Goal: Task Accomplishment & Management: Complete application form

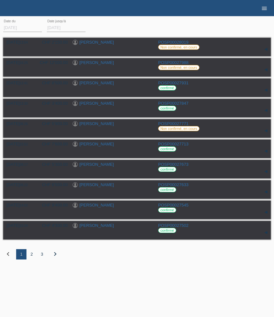
click at [265, 9] on icon "menu" at bounding box center [264, 8] width 6 height 6
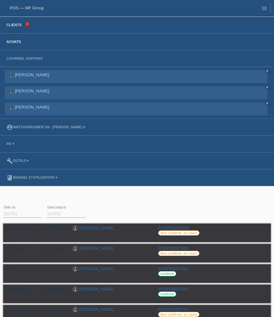
click at [16, 25] on link "Clients" at bounding box center [14, 25] width 22 height 4
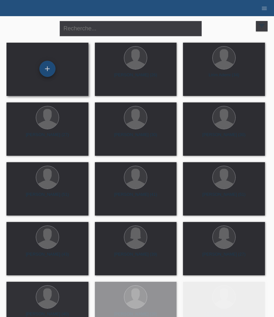
click at [45, 67] on div "+" at bounding box center [47, 69] width 16 height 16
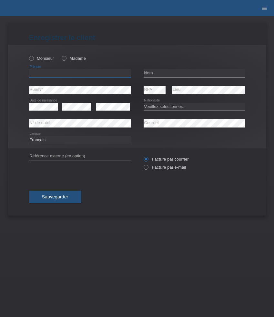
click at [76, 74] on input "text" at bounding box center [80, 73] width 102 height 8
paste input "Vivienne Morgane"
type input "Vivienne Morgane"
click at [155, 71] on input "text" at bounding box center [195, 73] width 102 height 8
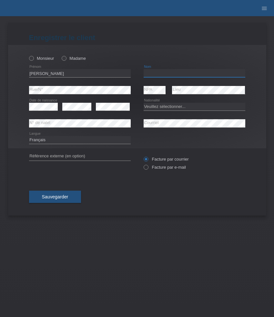
paste input "[PERSON_NAME]"
type input "[PERSON_NAME]"
click at [68, 59] on label "Madame" at bounding box center [74, 58] width 24 height 5
click at [66, 59] on input "Madame" at bounding box center [64, 58] width 4 height 4
radio input "true"
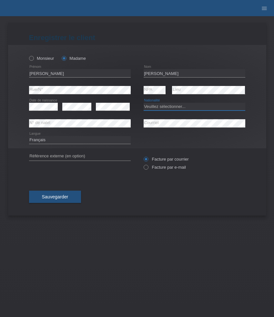
click at [158, 104] on select "Veuillez sélectionner... Suisse Allemagne Autriche Liechtenstein ------------ A…" at bounding box center [195, 107] width 102 height 8
select select "CH"
click at [144, 103] on select "Veuillez sélectionner... Suisse Allemagne Autriche Liechtenstein ------------ A…" at bounding box center [195, 107] width 102 height 8
click at [65, 144] on div "Deutsch Français Italiano English error Langue" at bounding box center [80, 140] width 102 height 16
click at [65, 142] on select "Deutsch Français Italiano English" at bounding box center [80, 140] width 102 height 8
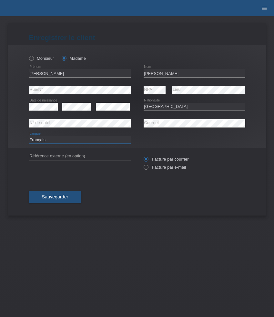
select select "de"
click at [29, 136] on select "Deutsch Français Italiano English" at bounding box center [80, 140] width 102 height 8
click at [162, 166] on label "Facture par e-mail" at bounding box center [165, 167] width 42 height 5
click at [148, 166] on input "Facture par e-mail" at bounding box center [146, 169] width 4 height 8
radio input "true"
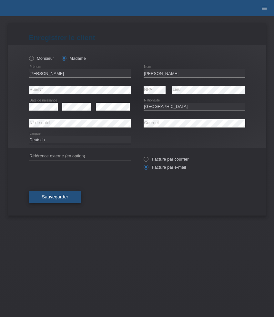
click at [41, 192] on button "Sauvegarder" at bounding box center [55, 197] width 52 height 12
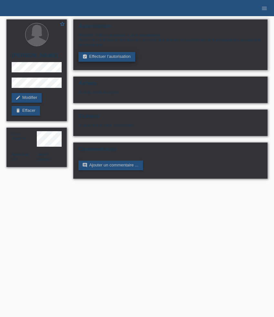
click at [100, 58] on link "assignment_turned_in Effectuer l’autorisation" at bounding box center [106, 57] width 57 height 10
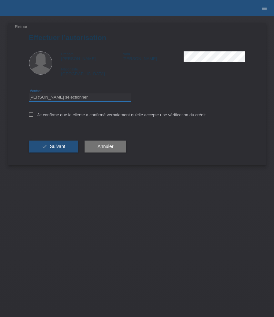
click at [66, 100] on select "Veuillez sélectionner CHF 1.00 - CHF 499.00 CHF 500.00 - CHF 1'999.00 CHF 2'000…" at bounding box center [80, 97] width 102 height 8
select select "3"
click at [29, 94] on select "Veuillez sélectionner CHF 1.00 - CHF 499.00 CHF 500.00 - CHF 1'999.00 CHF 2'000…" at bounding box center [80, 97] width 102 height 8
click at [57, 117] on label "Je confirme que la cliente a confirmé verbalement qu'elle accepte une vérificat…" at bounding box center [118, 114] width 178 height 5
click at [33, 117] on input "Je confirme que la cliente a confirmé verbalement qu'elle accepte une vérificat…" at bounding box center [31, 114] width 4 height 4
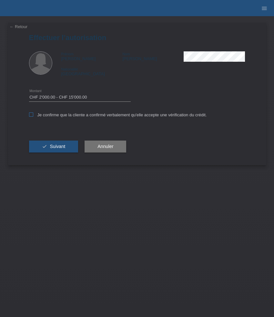
checkbox input "true"
click at [57, 151] on button "check Suivant" at bounding box center [53, 146] width 49 height 12
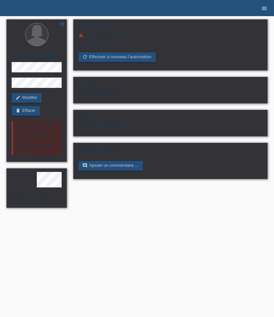
click at [263, 9] on icon "menu" at bounding box center [264, 8] width 6 height 6
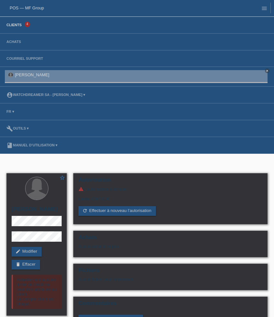
click at [17, 24] on link "Clients" at bounding box center [14, 25] width 22 height 4
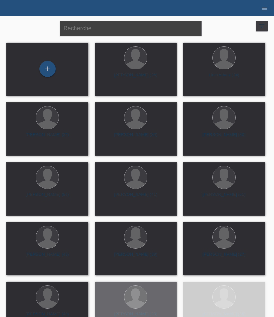
click at [90, 30] on input "text" at bounding box center [131, 28] width 142 height 15
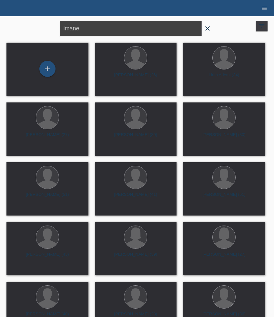
type input "imane"
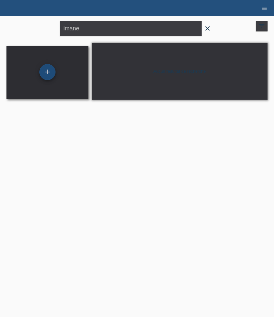
click at [51, 74] on div "+" at bounding box center [47, 72] width 16 height 16
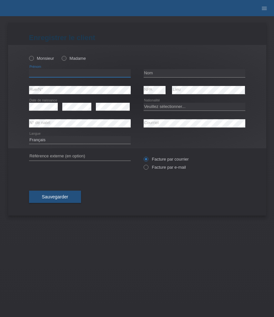
click at [58, 72] on input "text" at bounding box center [80, 73] width 102 height 8
paste input "Imane"
type input "Imane"
click at [69, 59] on label "Madame" at bounding box center [74, 58] width 24 height 5
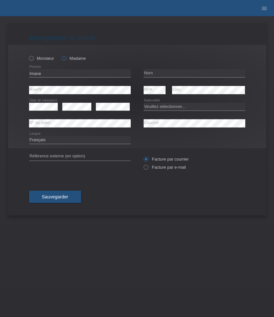
click at [66, 59] on input "Madame" at bounding box center [64, 58] width 4 height 4
radio input "true"
click at [159, 72] on input "text" at bounding box center [195, 73] width 102 height 8
paste input "Lghazaoui"
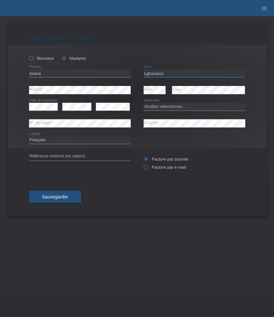
type input "Lghazaoui"
click at [161, 110] on select "Veuillez sélectionner... Suisse Allemagne Autriche Liechtenstein ------------ A…" at bounding box center [195, 107] width 102 height 8
select select "CH"
click at [144, 103] on select "Veuillez sélectionner... Suisse Allemagne Autriche Liechtenstein ------------ A…" at bounding box center [195, 107] width 102 height 8
click at [63, 137] on select "Deutsch Français Italiano English" at bounding box center [80, 140] width 102 height 8
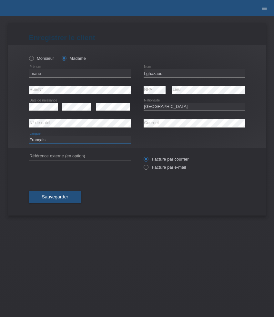
select select "de"
click at [29, 136] on select "Deutsch Français Italiano English" at bounding box center [80, 140] width 102 height 8
click at [170, 166] on label "Facture par e-mail" at bounding box center [165, 167] width 42 height 5
click at [148, 166] on input "Facture par e-mail" at bounding box center [146, 169] width 4 height 8
radio input "true"
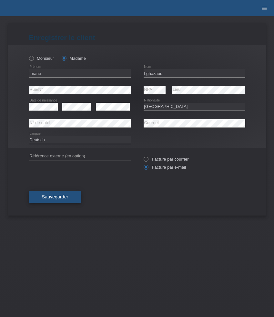
click at [63, 200] on button "Sauvegarder" at bounding box center [55, 197] width 52 height 12
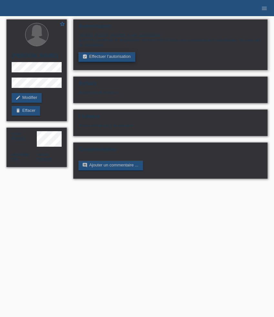
click at [96, 56] on link "assignment_turned_in Effectuer l’autorisation" at bounding box center [106, 57] width 57 height 10
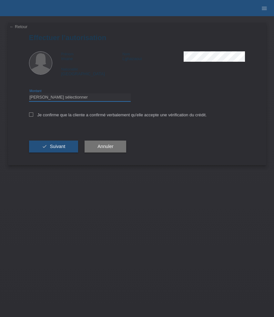
click at [95, 101] on select "Veuillez sélectionner CHF 1.00 - CHF 499.00 CHF 500.00 - CHF 1'999.00 CHF 2'000…" at bounding box center [80, 97] width 102 height 8
select select "3"
click at [29, 94] on select "Veuillez sélectionner CHF 1.00 - CHF 499.00 CHF 500.00 - CHF 1'999.00 CHF 2'000…" at bounding box center [80, 97] width 102 height 8
click at [86, 117] on label "Je confirme que la cliente a confirmé verbalement qu'elle accepte une vérificat…" at bounding box center [118, 114] width 178 height 5
click at [33, 117] on input "Je confirme que la cliente a confirmé verbalement qu'elle accepte une vérificat…" at bounding box center [31, 114] width 4 height 4
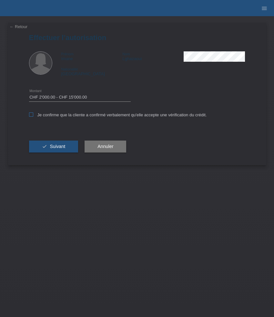
checkbox input "true"
click at [64, 148] on span "Suivant" at bounding box center [58, 146] width 16 height 5
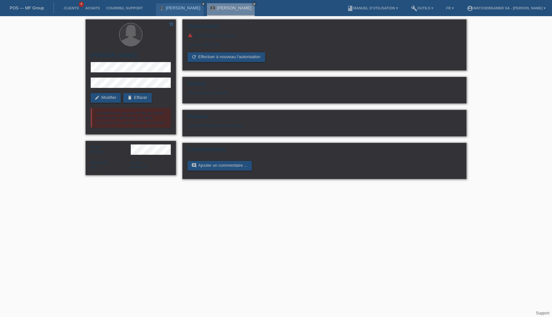
click at [93, 11] on li "Achats" at bounding box center [92, 8] width 21 height 16
click at [93, 9] on link "Achats" at bounding box center [92, 8] width 21 height 4
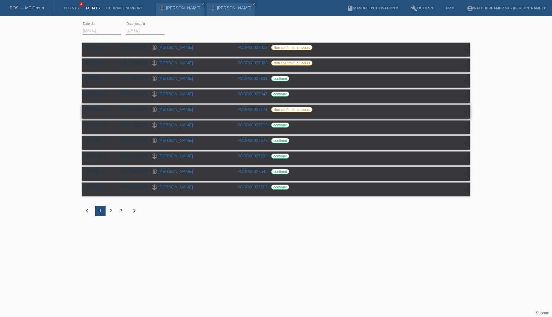
click at [189, 112] on link "[PERSON_NAME]" at bounding box center [176, 109] width 35 height 5
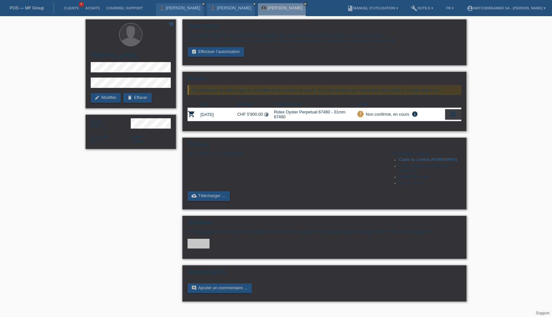
click at [454, 116] on icon "settings" at bounding box center [453, 113] width 7 height 7
click at [439, 157] on span "Le client s'est retiré de l'achat..." at bounding box center [428, 156] width 60 height 8
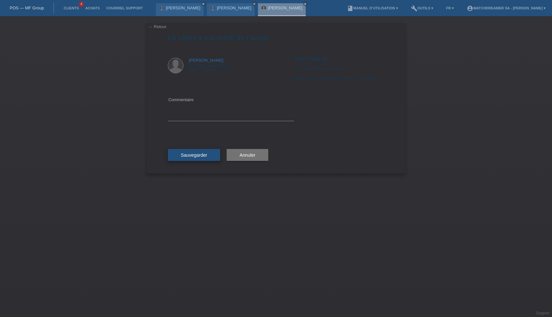
click at [198, 156] on span "Sauvegarder" at bounding box center [194, 154] width 26 height 5
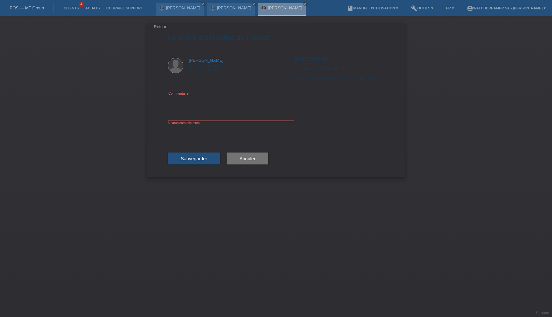
click at [211, 117] on textarea at bounding box center [231, 108] width 126 height 25
type textarea "Approved but non signed"
click at [207, 161] on span "Sauvegarder" at bounding box center [194, 158] width 26 height 5
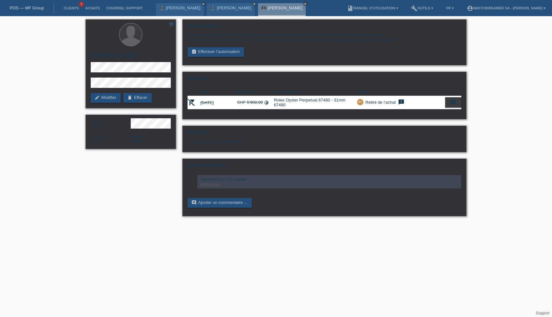
click at [307, 3] on icon "close" at bounding box center [305, 3] width 3 height 3
click at [256, 4] on icon "close" at bounding box center [254, 3] width 3 height 3
click at [205, 4] on icon "close" at bounding box center [203, 3] width 3 height 3
